Goal: Use online tool/utility: Utilize a website feature to perform a specific function

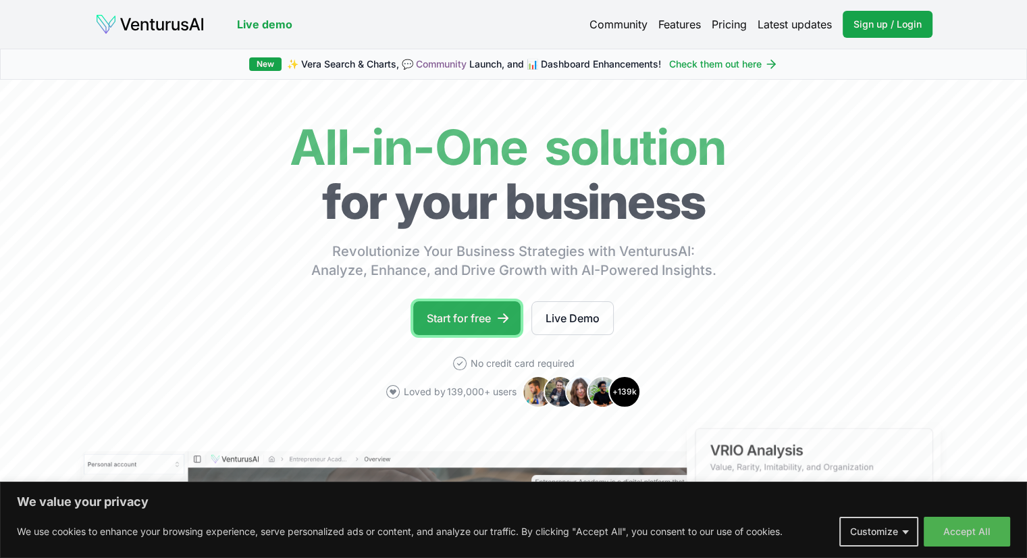
click at [448, 328] on link "Start for free" at bounding box center [466, 318] width 107 height 34
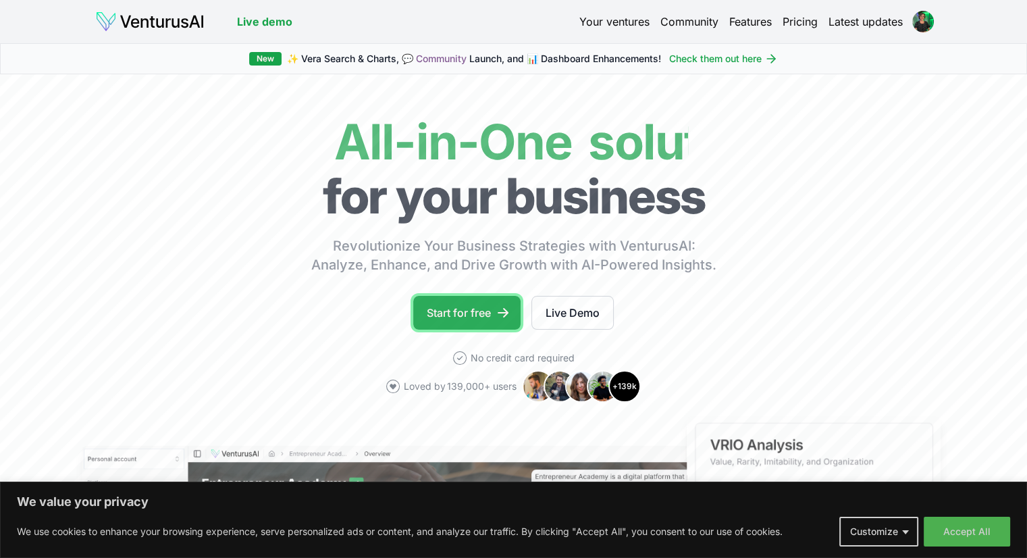
click at [458, 319] on link "Start for free" at bounding box center [466, 313] width 107 height 34
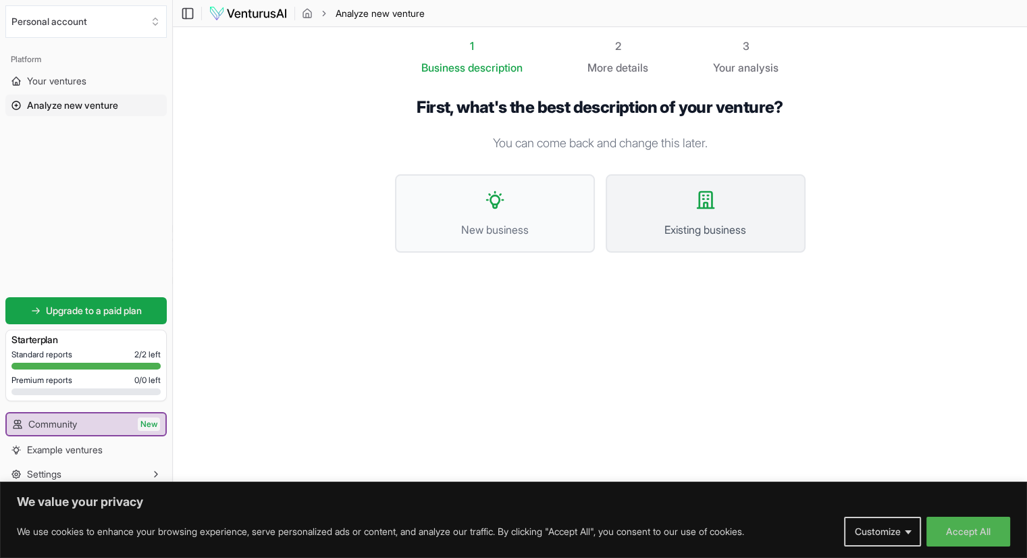
click at [706, 211] on button "Existing business" at bounding box center [706, 213] width 200 height 78
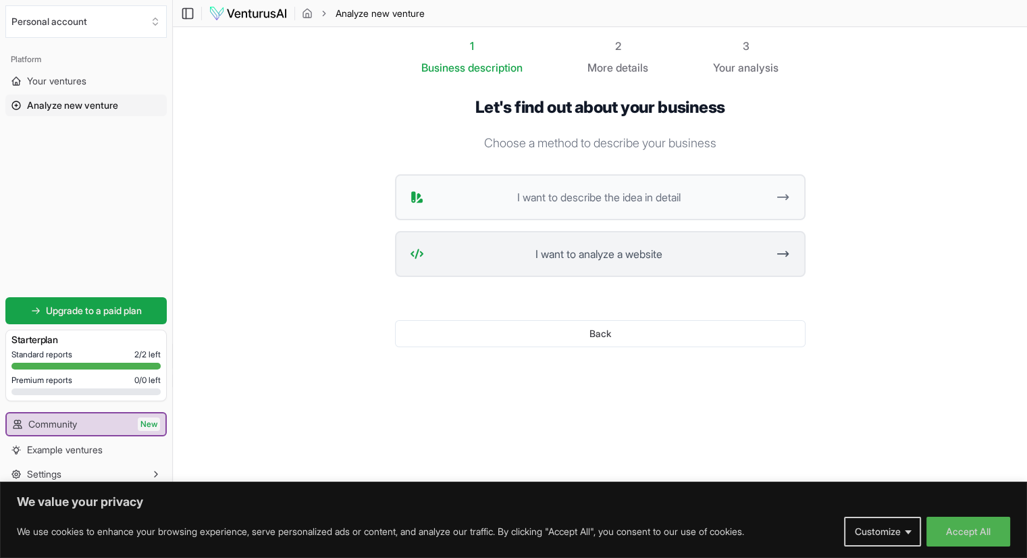
click at [556, 257] on span "I want to analyze a website" at bounding box center [599, 254] width 338 height 16
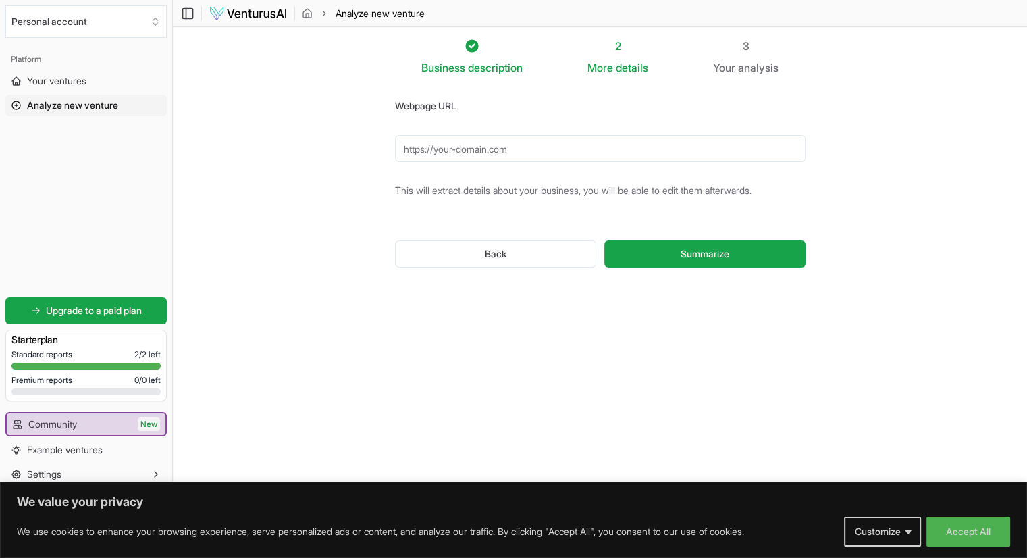
click at [430, 143] on input "Webpage URL" at bounding box center [600, 148] width 411 height 27
type input "[DOMAIN_NAME]"
click at [721, 255] on span "Summarize" at bounding box center [705, 254] width 49 height 14
click at [621, 213] on form "Webpage URL [DOMAIN_NAME] This will extract details about your business, you wi…" at bounding box center [600, 193] width 411 height 192
click at [682, 258] on span "Summarize" at bounding box center [705, 254] width 49 height 14
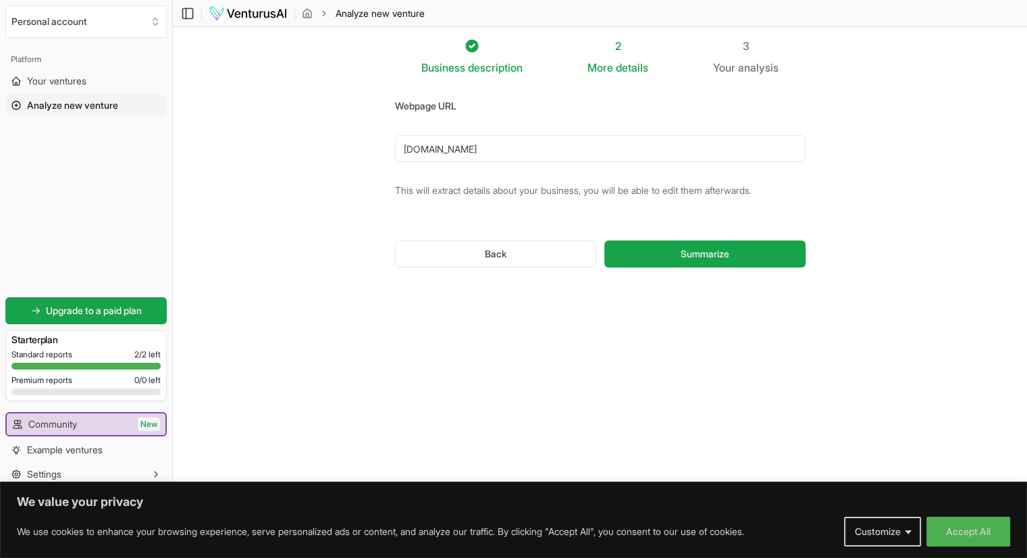
drag, startPoint x: 530, startPoint y: 159, endPoint x: 259, endPoint y: 149, distance: 271.0
click at [259, 149] on section "Business description 2 More details 3 Your analysis Webpage URL [DOMAIN_NAME] T…" at bounding box center [600, 258] width 854 height 463
paste input "[URL][DOMAIN_NAME]"
type input "[URL][DOMAIN_NAME]"
click at [604, 240] on button "Summarize" at bounding box center [704, 253] width 201 height 27
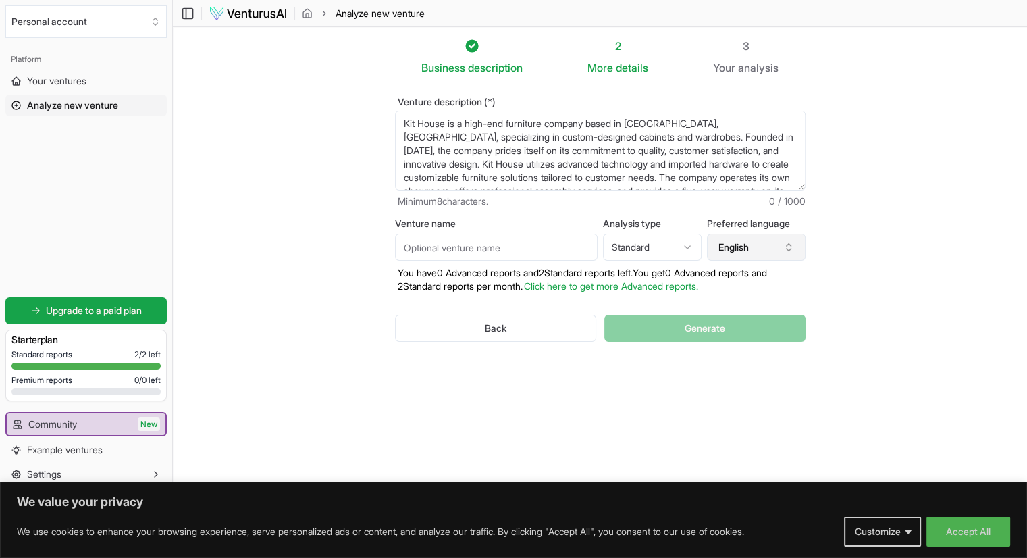
click at [731, 248] on button "English" at bounding box center [756, 247] width 99 height 27
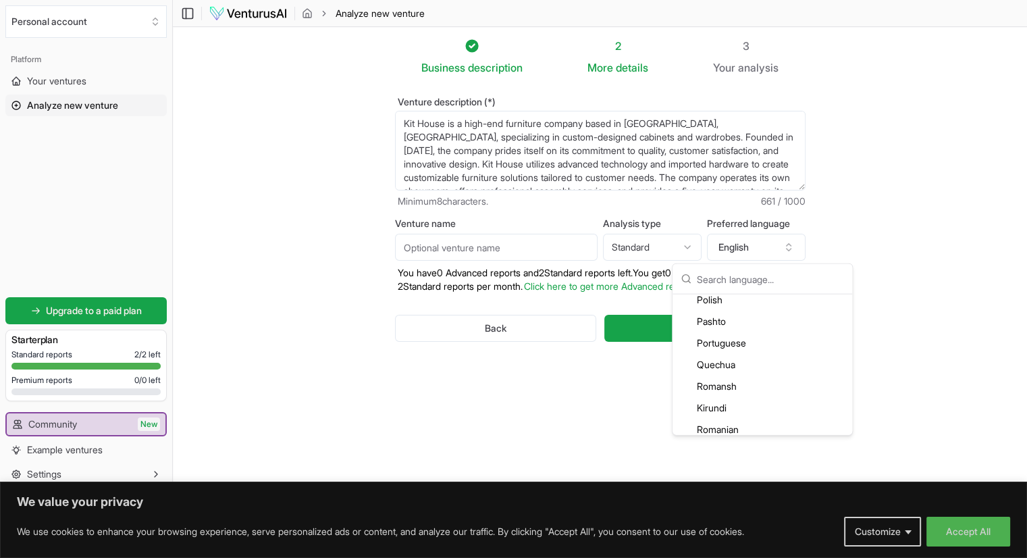
scroll to position [2753, 0]
click at [720, 344] on div "Portuguese" at bounding box center [762, 343] width 174 height 22
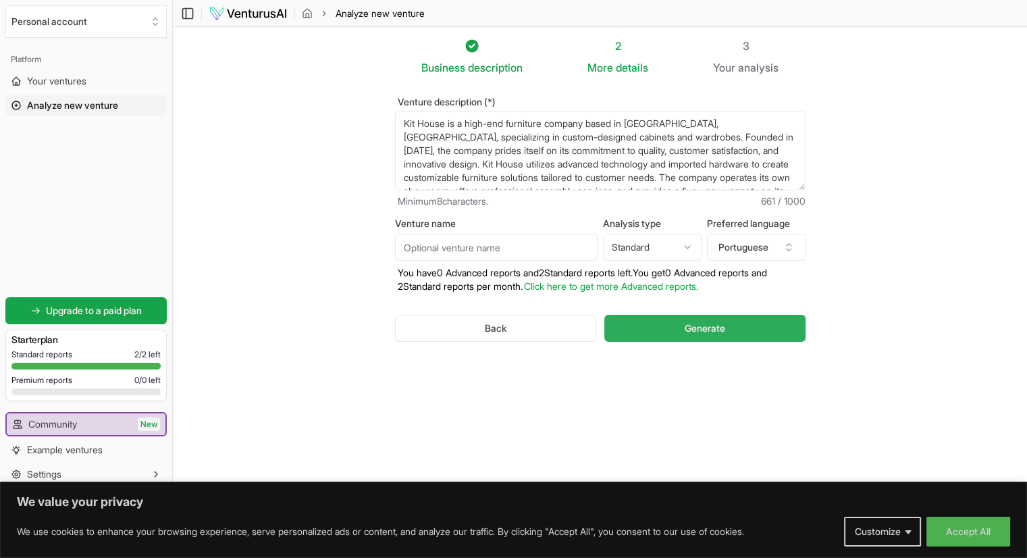
click at [700, 326] on span "Generate" at bounding box center [705, 328] width 41 height 14
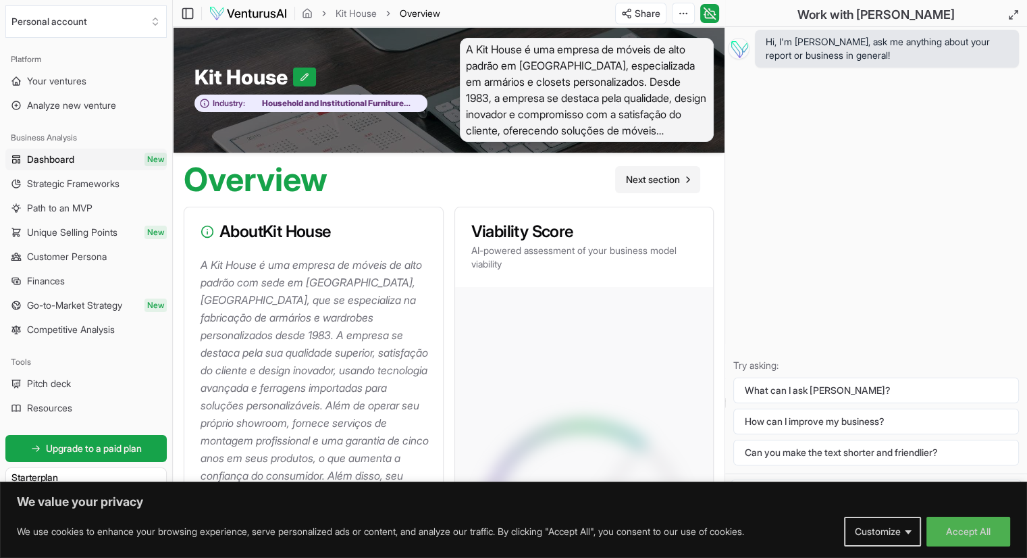
click at [629, 182] on span "Next section" at bounding box center [653, 180] width 54 height 14
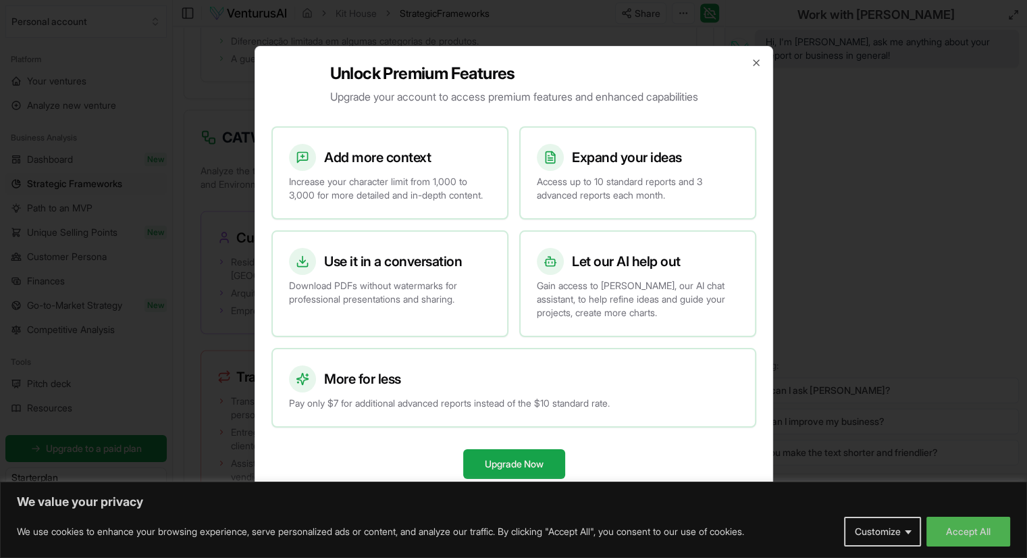
scroll to position [2707, 0]
click at [752, 57] on icon "button" at bounding box center [756, 62] width 11 height 11
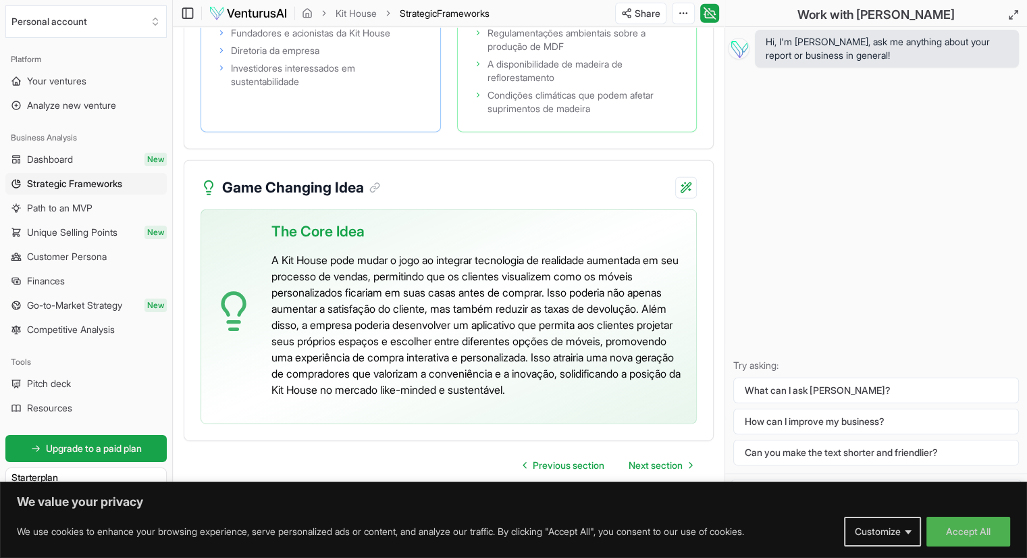
scroll to position [3331, 0]
click at [661, 468] on span "Next section" at bounding box center [656, 466] width 54 height 14
